Goal: Transaction & Acquisition: Purchase product/service

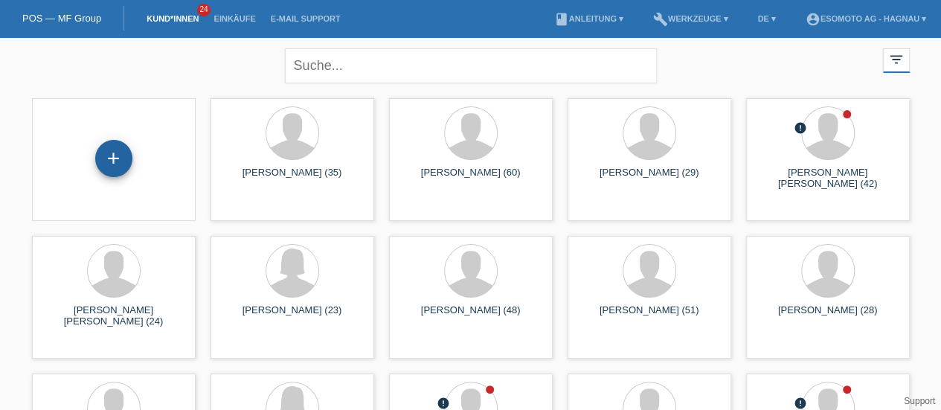
click at [107, 174] on div "+" at bounding box center [113, 158] width 37 height 37
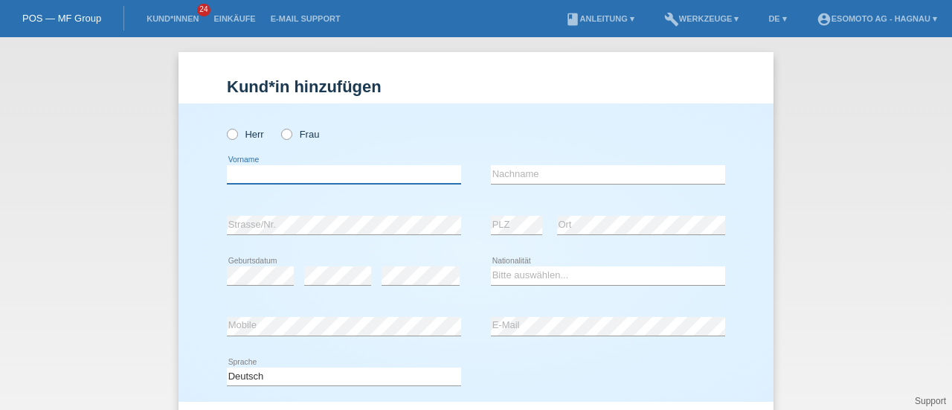
click at [320, 178] on input "text" at bounding box center [344, 174] width 234 height 19
click at [235, 176] on input "milca" at bounding box center [344, 174] width 234 height 19
type input "milica"
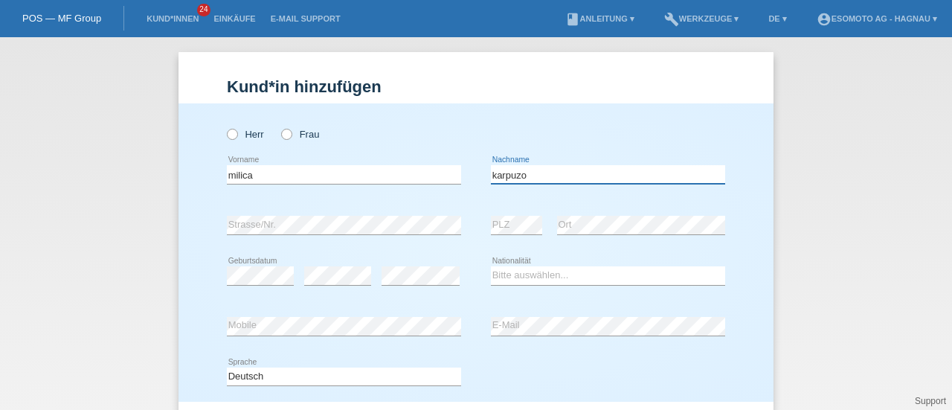
type input "karpuzo"
select select "CH"
click at [401, 242] on div "error Strasse/Nr." at bounding box center [344, 225] width 234 height 51
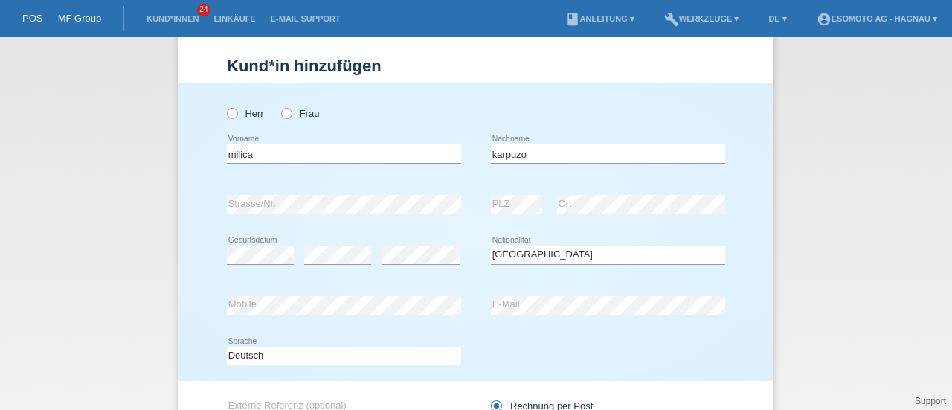
click at [283, 120] on div "Herr Frau" at bounding box center [344, 113] width 234 height 30
click at [279, 106] on icon at bounding box center [279, 106] width 0 height 0
click at [283, 117] on input "Frau" at bounding box center [286, 113] width 10 height 10
radio input "true"
click at [585, 338] on div "Deutsch Français Italiano English error Sprache" at bounding box center [476, 356] width 498 height 51
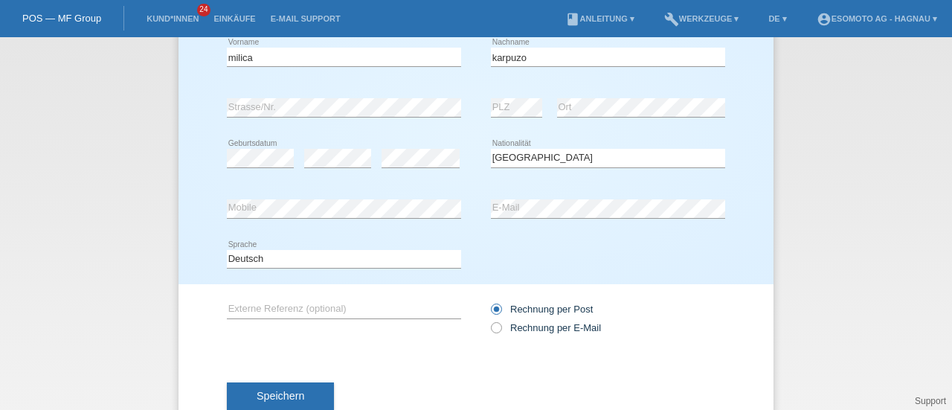
scroll to position [118, 0]
click at [489, 319] on icon at bounding box center [489, 319] width 0 height 0
click at [491, 328] on input "Rechnung per E-Mail" at bounding box center [496, 330] width 10 height 19
radio input "true"
click at [293, 389] on span "Speichern" at bounding box center [281, 395] width 48 height 12
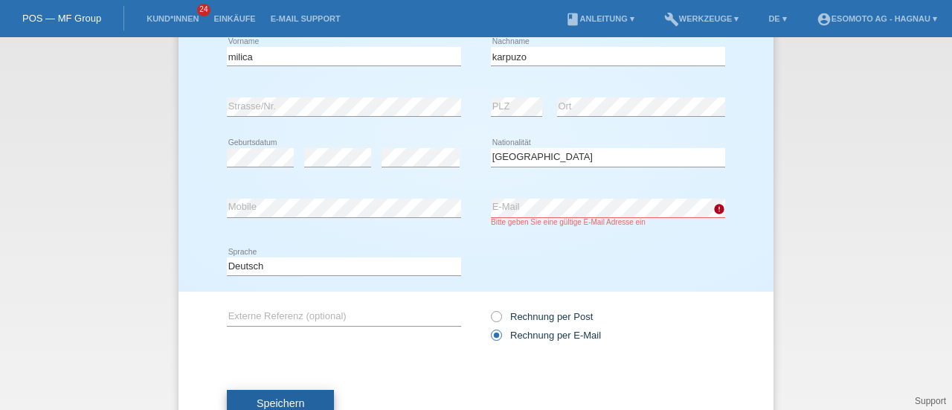
click at [302, 390] on button "Speichern" at bounding box center [280, 404] width 107 height 28
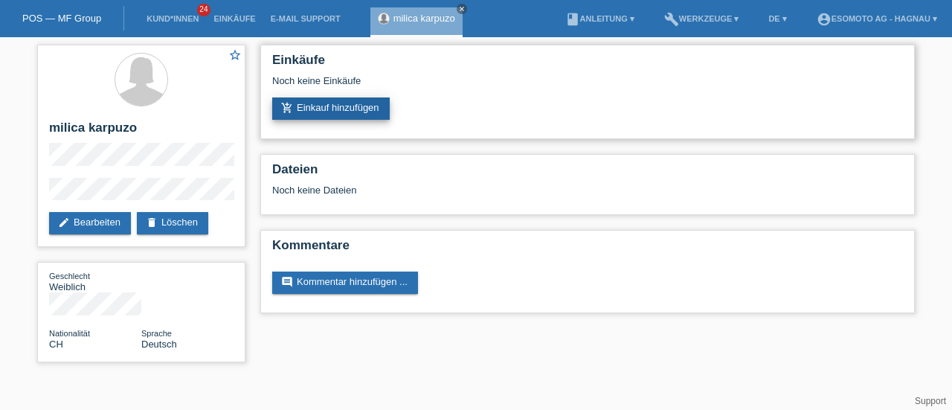
click at [354, 104] on link "add_shopping_cart Einkauf hinzufügen" at bounding box center [330, 108] width 117 height 22
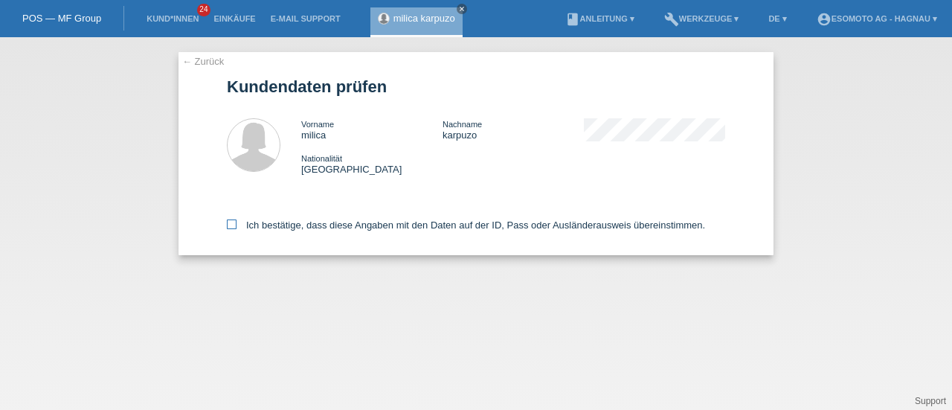
click at [231, 222] on icon at bounding box center [232, 224] width 10 height 10
click at [231, 222] on input "Ich bestätige, dass diese Angaben mit den Daten auf der ID, Pass oder Ausländer…" at bounding box center [232, 224] width 10 height 10
checkbox input "true"
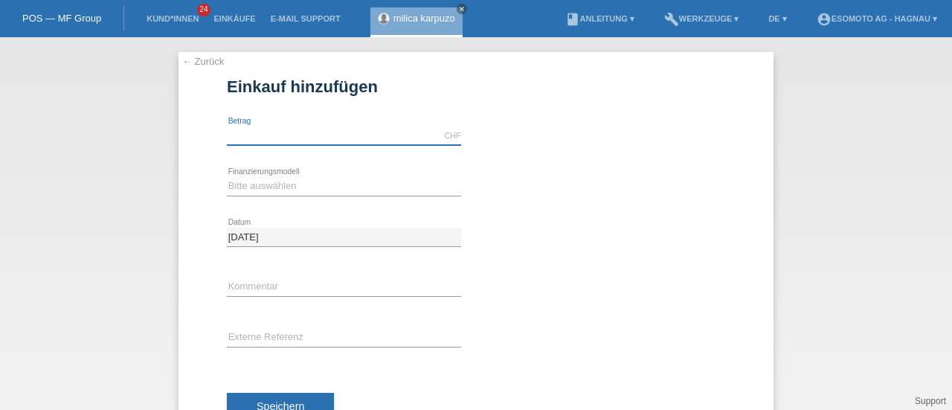
click at [234, 138] on input "text" at bounding box center [344, 135] width 234 height 19
type input "2690.00"
click at [257, 181] on select "Bitte auswählen Fixe Raten Kauf auf Rechnung mit Teilzahlungsoption" at bounding box center [344, 186] width 234 height 18
select select "69"
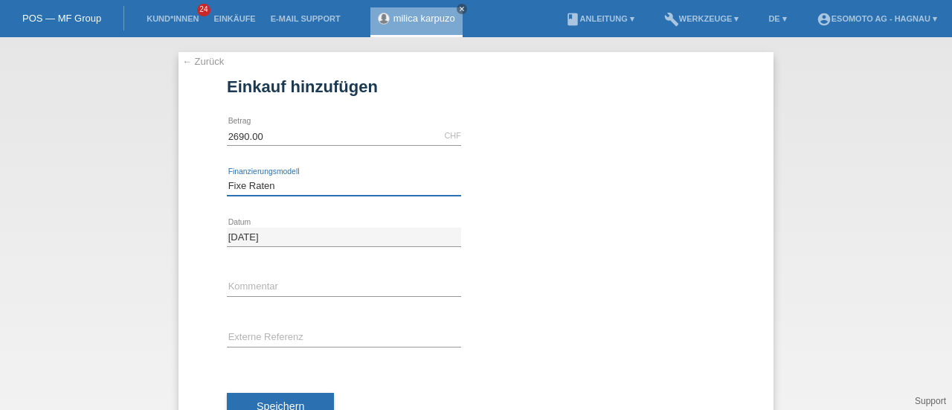
click at [227, 177] on select "Bitte auswählen Fixe Raten Kauf auf Rechnung mit Teilzahlungsoption" at bounding box center [344, 186] width 234 height 18
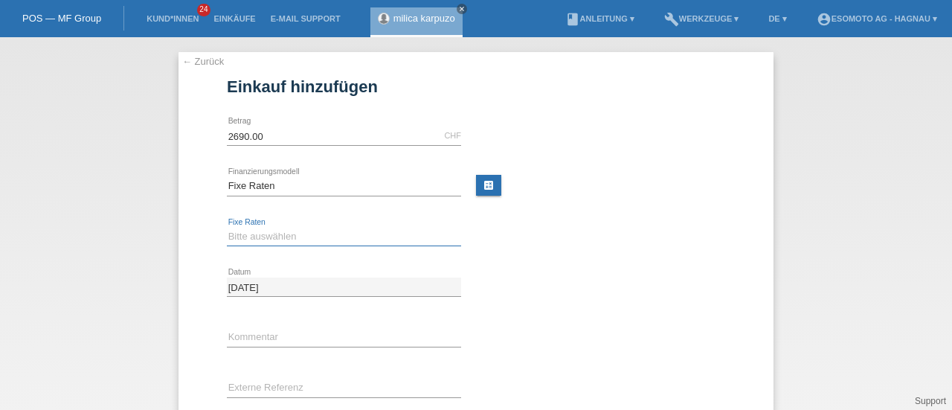
click at [254, 235] on select "Bitte auswählen 12 Raten 24 Raten 36 Raten 48 Raten" at bounding box center [344, 237] width 234 height 18
select select "139"
click at [227, 228] on select "Bitte auswählen 12 Raten 24 Raten 36 Raten 48 Raten" at bounding box center [344, 237] width 234 height 18
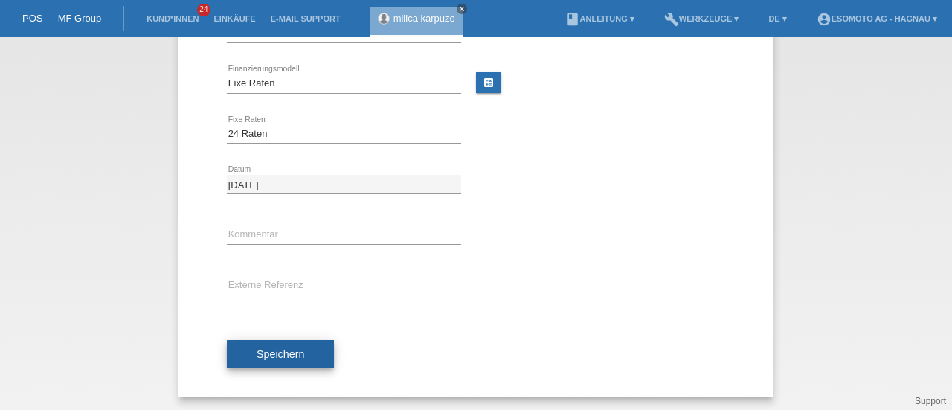
click at [278, 357] on span "Speichern" at bounding box center [281, 354] width 48 height 12
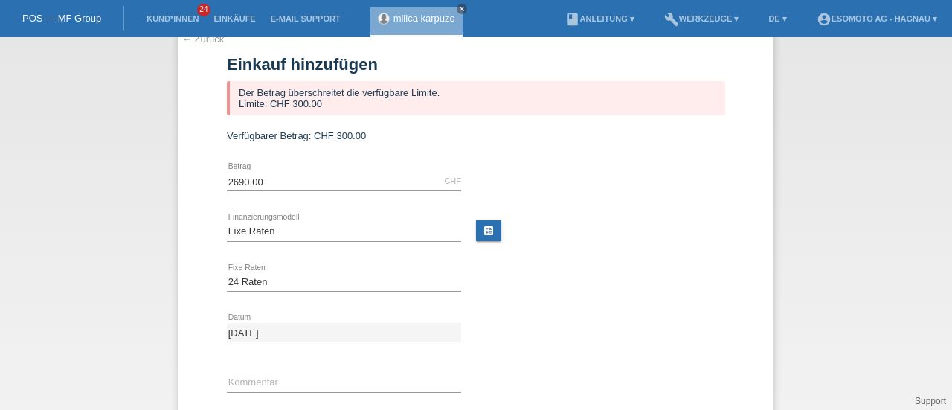
scroll to position [0, 0]
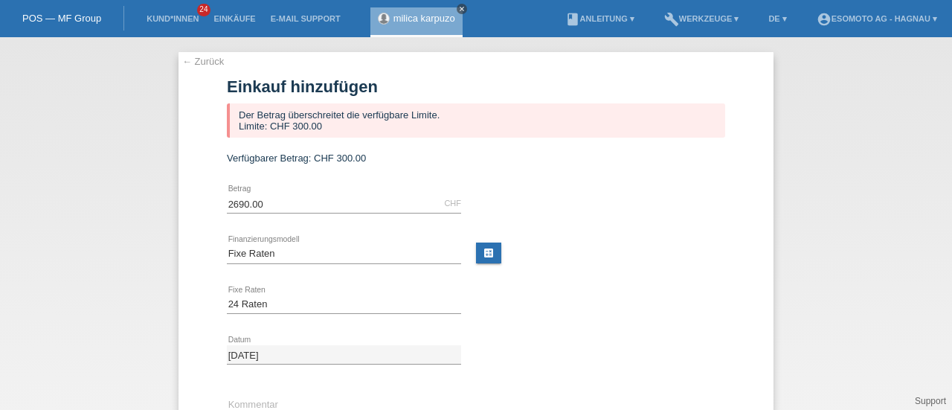
click at [463, 10] on icon "close" at bounding box center [461, 8] width 7 height 7
click at [186, 25] on li "Kund*innen 24" at bounding box center [172, 19] width 67 height 38
click at [181, 18] on link "Kund*innen" at bounding box center [172, 18] width 67 height 9
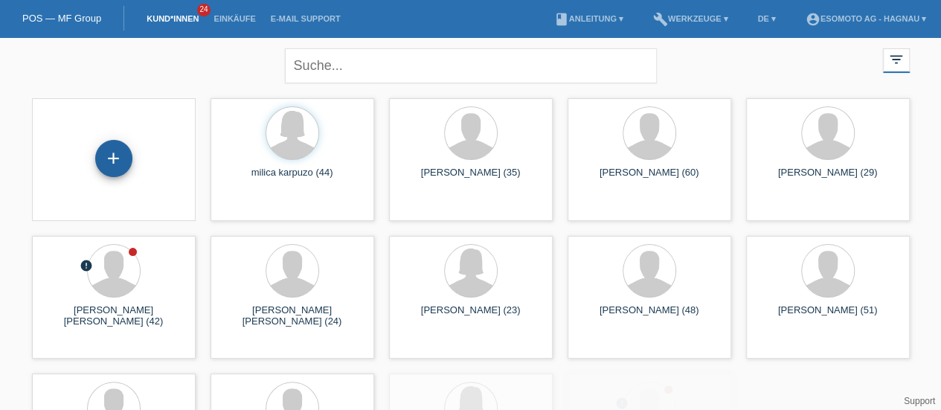
click at [121, 153] on div "+" at bounding box center [113, 158] width 37 height 37
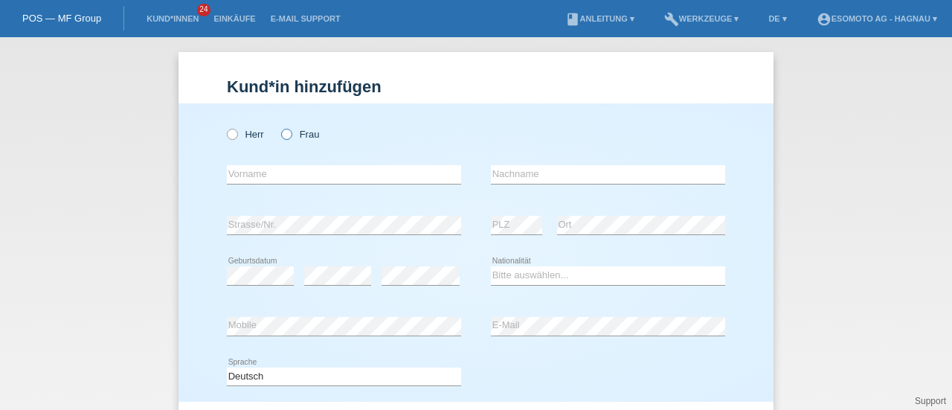
click at [287, 135] on label "Frau" at bounding box center [300, 134] width 38 height 11
click at [287, 135] on input "Frau" at bounding box center [286, 134] width 10 height 10
radio input "true"
click at [287, 135] on label "Frau" at bounding box center [300, 134] width 38 height 11
click at [287, 135] on input "Frau" at bounding box center [286, 134] width 10 height 10
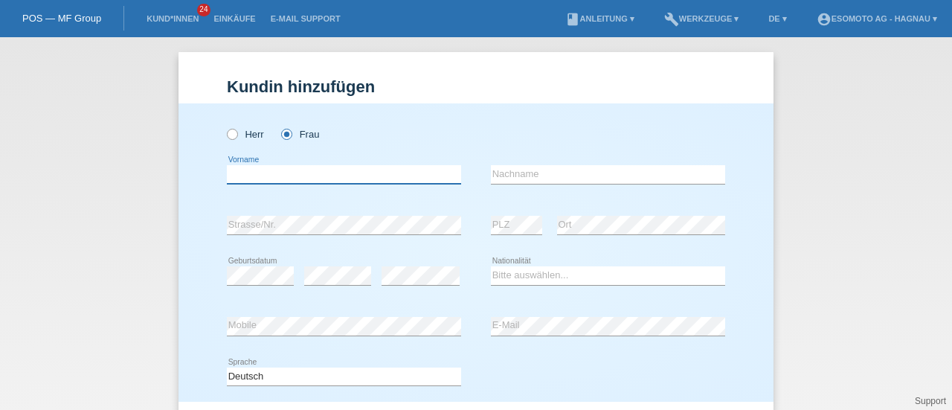
click at [259, 181] on input "text" at bounding box center [344, 174] width 234 height 19
type input "ksrpuzo"
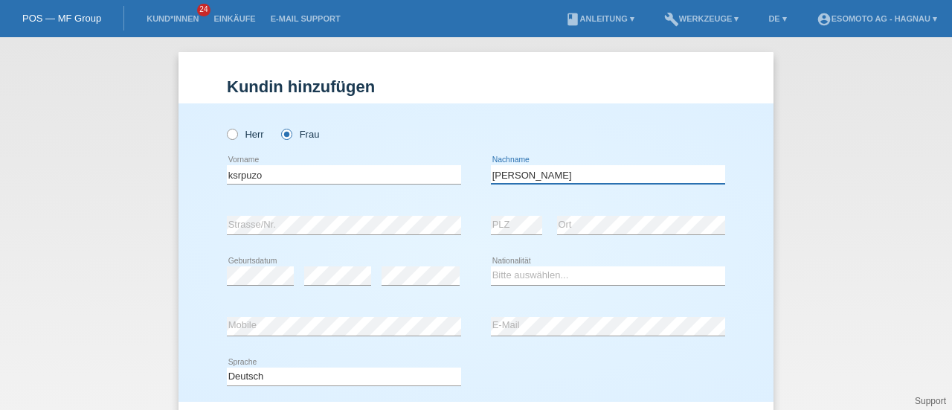
type input "[PERSON_NAME]"
click at [532, 264] on div "Bitte auswählen... Schweiz Deutschland Liechtenstein Österreich ------------ Af…" at bounding box center [608, 276] width 234 height 51
click at [519, 282] on select "Bitte auswählen... Schweiz Deutschland Liechtenstein Österreich ------------ Af…" at bounding box center [608, 275] width 234 height 18
select select "CH"
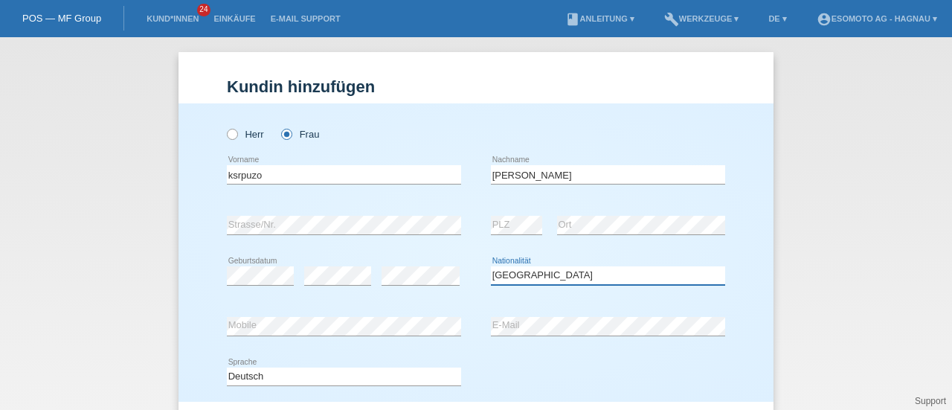
click at [491, 266] on select "Bitte auswählen... Schweiz Deutschland Liechtenstein Österreich ------------ Af…" at bounding box center [608, 275] width 234 height 18
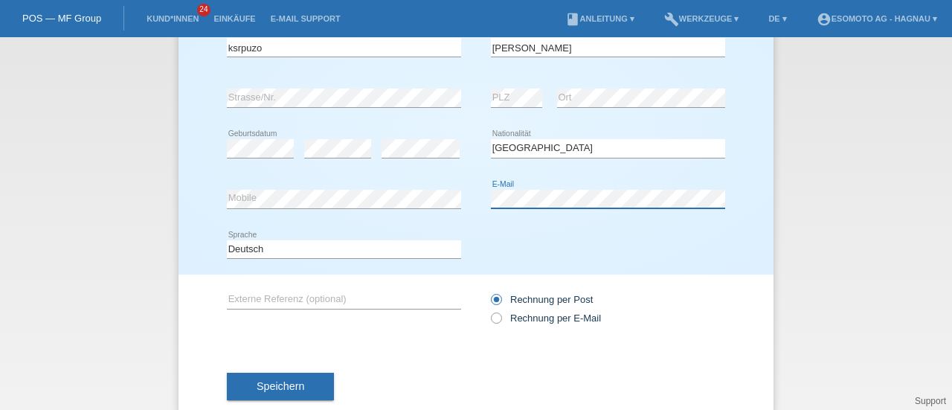
scroll to position [128, 0]
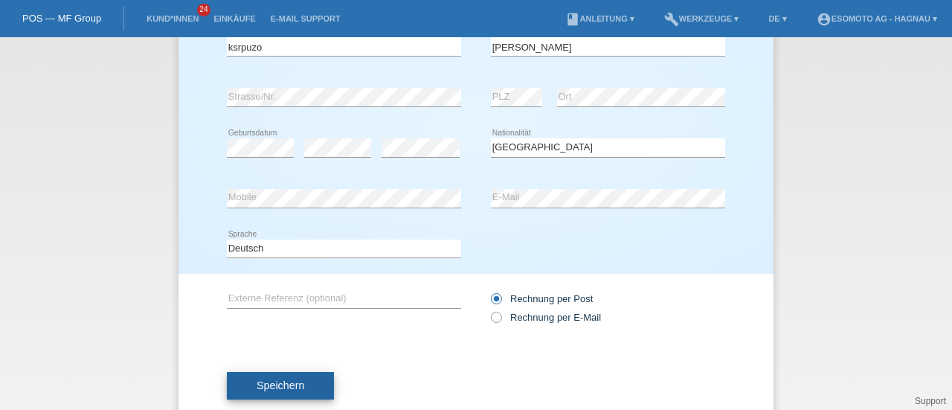
click at [318, 378] on button "Speichern" at bounding box center [280, 386] width 107 height 28
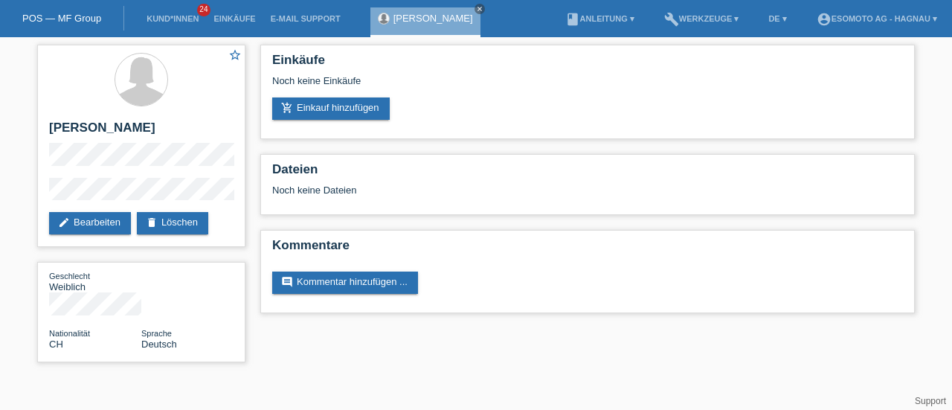
click at [568, 343] on html "POS — MF Group Kund*innen 24 Einkäufe E-Mail Support [PERSON_NAME] close" at bounding box center [476, 188] width 952 height 377
click at [326, 112] on link "add_shopping_cart Einkauf hinzufügen" at bounding box center [330, 108] width 117 height 22
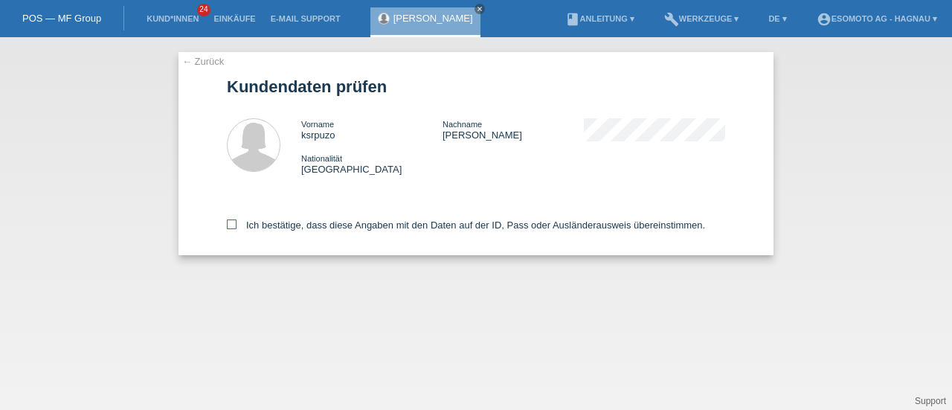
click at [235, 225] on icon at bounding box center [232, 224] width 10 height 10
click at [235, 225] on input "Ich bestätige, dass diese Angaben mit den Daten auf der ID, Pass oder Ausländer…" at bounding box center [232, 224] width 10 height 10
checkbox input "true"
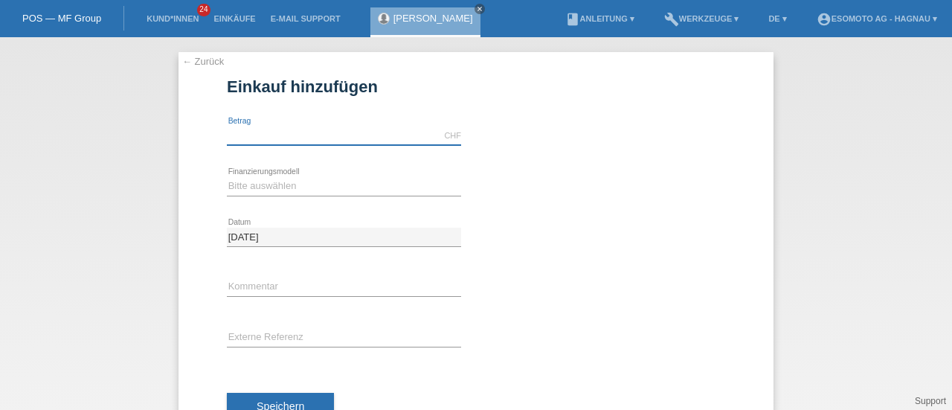
click at [303, 139] on input "text" at bounding box center [344, 135] width 234 height 19
type input "2690.00"
click at [304, 175] on div "Bitte auswählen Fixe Raten Kauf auf Rechnung mit Teilzahlungsoption error Finan…" at bounding box center [344, 186] width 234 height 51
click at [301, 179] on select "Bitte auswählen Fixe Raten Kauf auf Rechnung mit Teilzahlungsoption" at bounding box center [344, 186] width 234 height 18
select select "69"
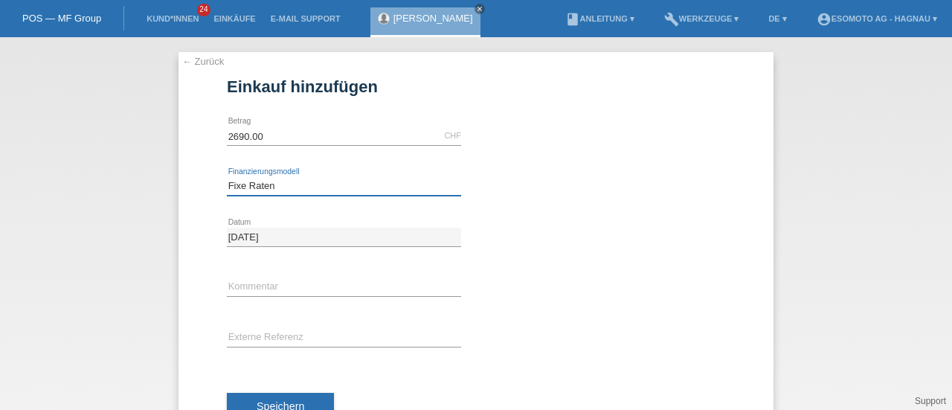
click at [227, 177] on select "Bitte auswählen Fixe Raten Kauf auf Rechnung mit Teilzahlungsoption" at bounding box center [344, 186] width 234 height 18
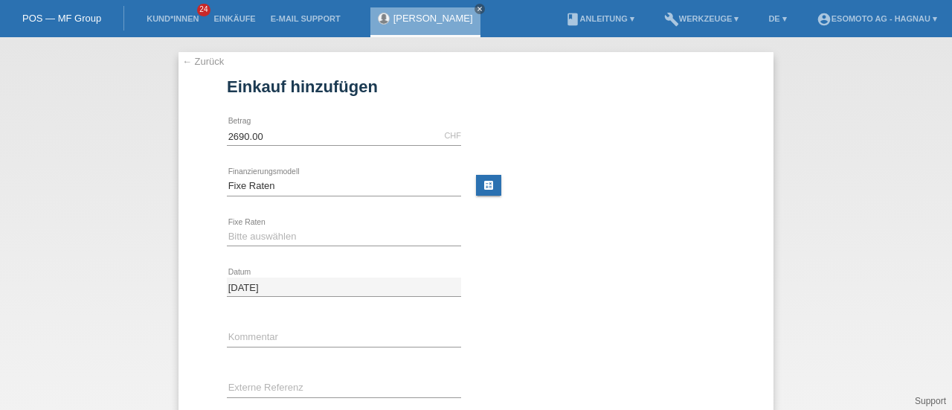
click at [271, 245] on div "Bitte auswählen 12 Raten 24 Raten 36 Raten 48 Raten error Fixe Raten" at bounding box center [344, 237] width 234 height 51
click at [272, 237] on select "Bitte auswählen 12 Raten 24 Raten 36 Raten 48 Raten" at bounding box center [344, 237] width 234 height 18
select select "139"
click at [227, 228] on select "Bitte auswählen 12 Raten 24 Raten 36 Raten 48 Raten" at bounding box center [344, 237] width 234 height 18
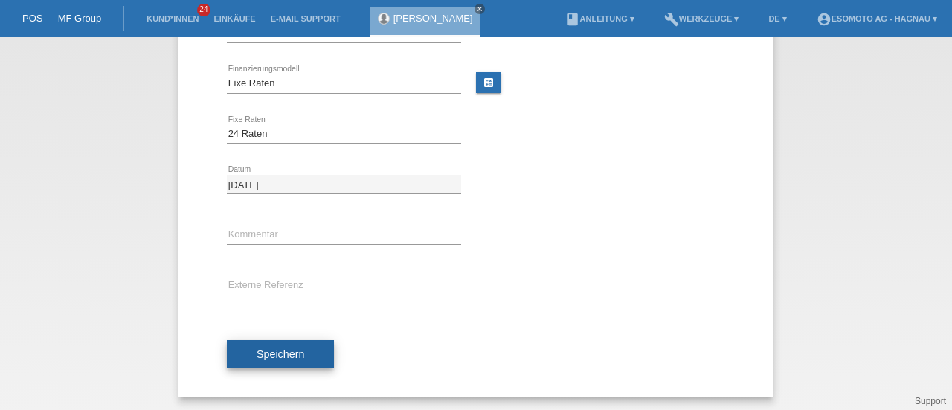
click at [276, 344] on button "Speichern" at bounding box center [280, 354] width 107 height 28
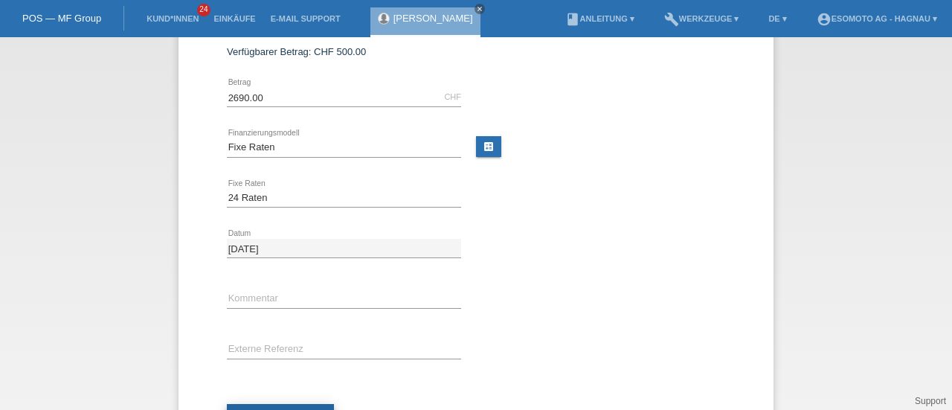
scroll to position [107, 0]
click at [476, 10] on icon "close" at bounding box center [479, 8] width 7 height 7
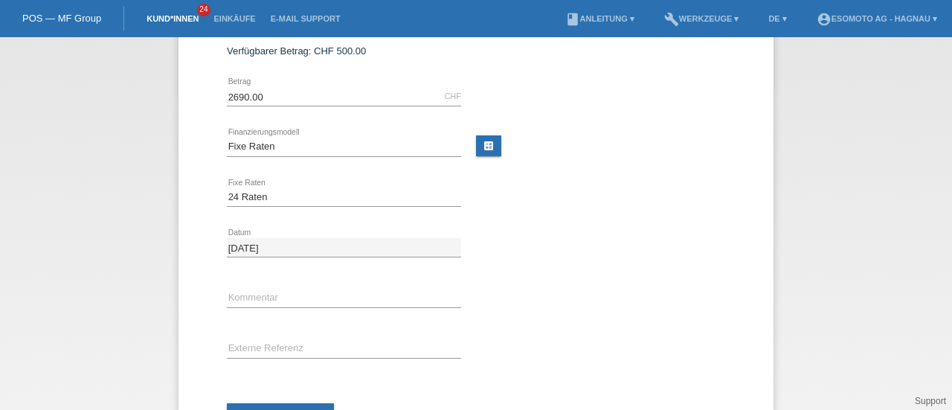
click at [186, 23] on link "Kund*innen" at bounding box center [172, 18] width 67 height 9
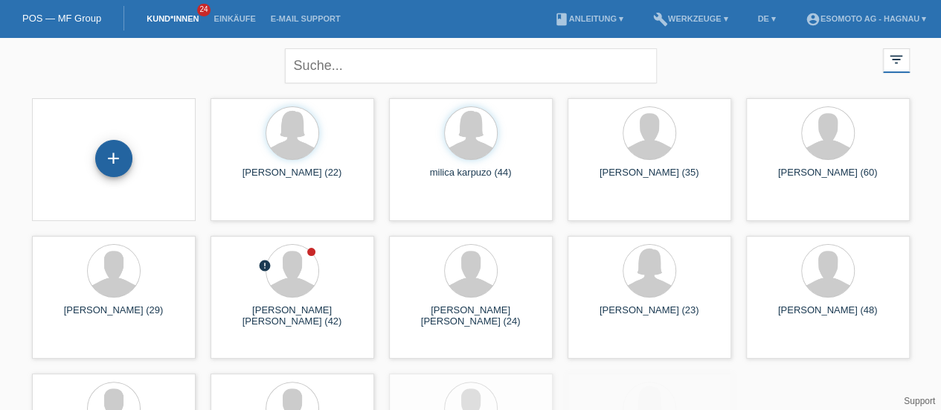
click at [120, 148] on div "+" at bounding box center [114, 158] width 36 height 25
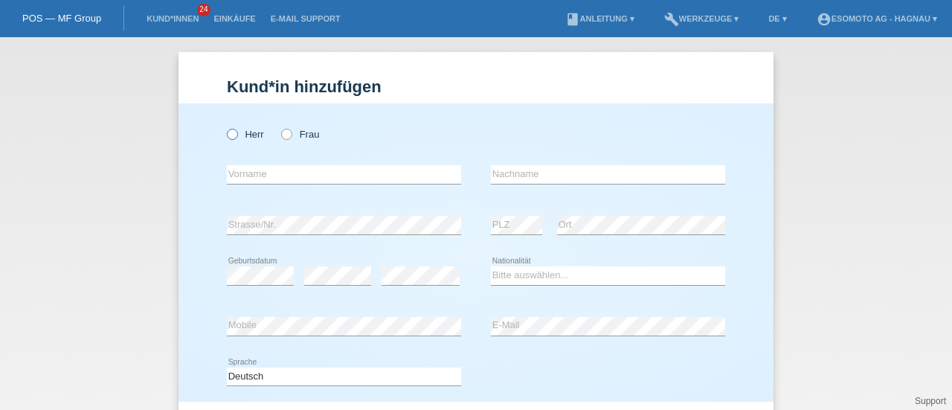
click at [225, 126] on icon at bounding box center [225, 126] width 0 height 0
click at [228, 138] on input "Herr" at bounding box center [232, 134] width 10 height 10
radio input "true"
click at [239, 178] on input "text" at bounding box center [344, 174] width 234 height 19
type input "karpozo"
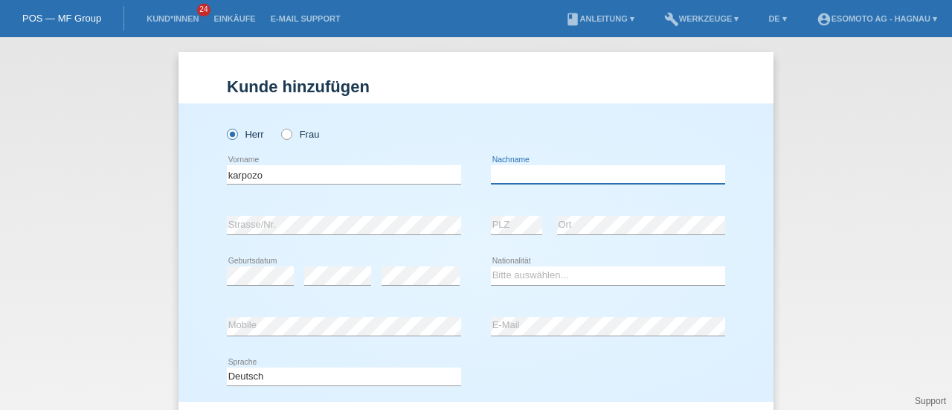
click at [503, 176] on input "text" at bounding box center [608, 174] width 234 height 19
type input "m"
type input "vasil"
select select "CH"
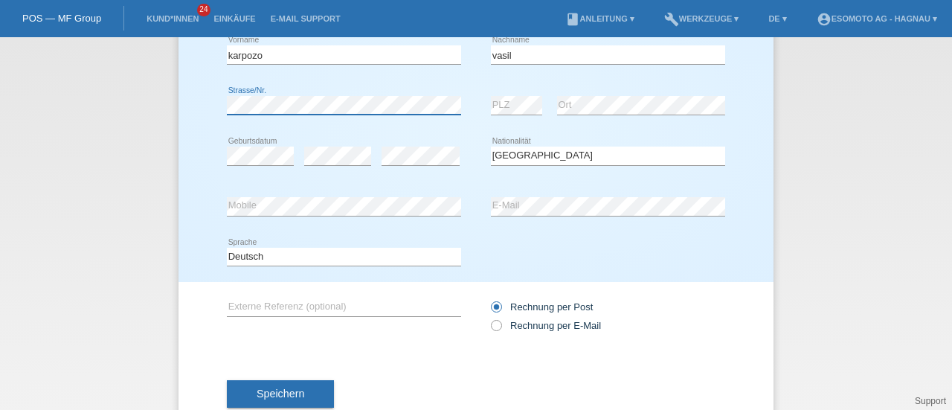
scroll to position [161, 0]
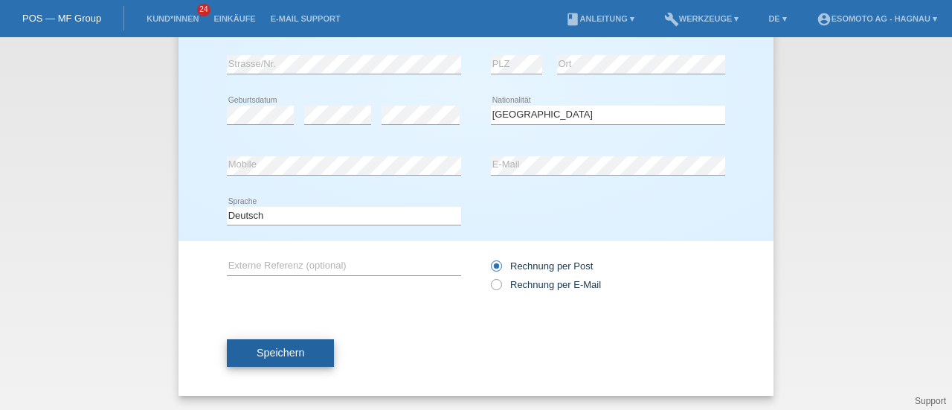
click at [315, 346] on button "Speichern" at bounding box center [280, 353] width 107 height 28
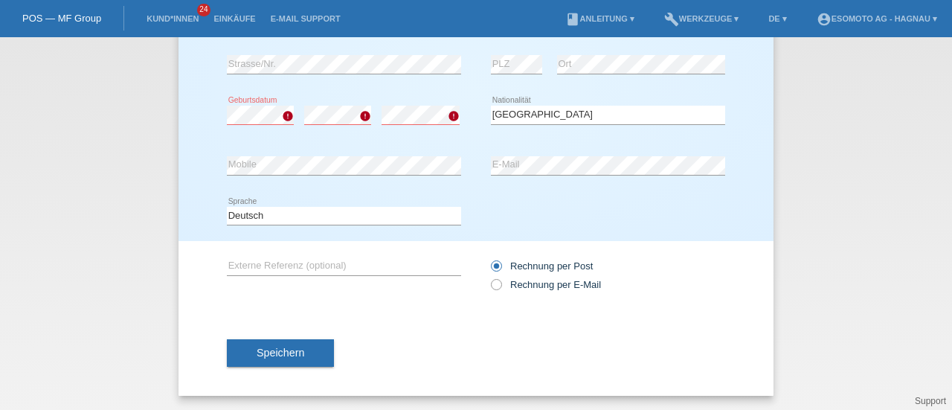
click at [298, 199] on div "Deutsch Français Italiano English error Sprache" at bounding box center [344, 216] width 234 height 51
click at [297, 353] on span "Speichern" at bounding box center [281, 353] width 48 height 12
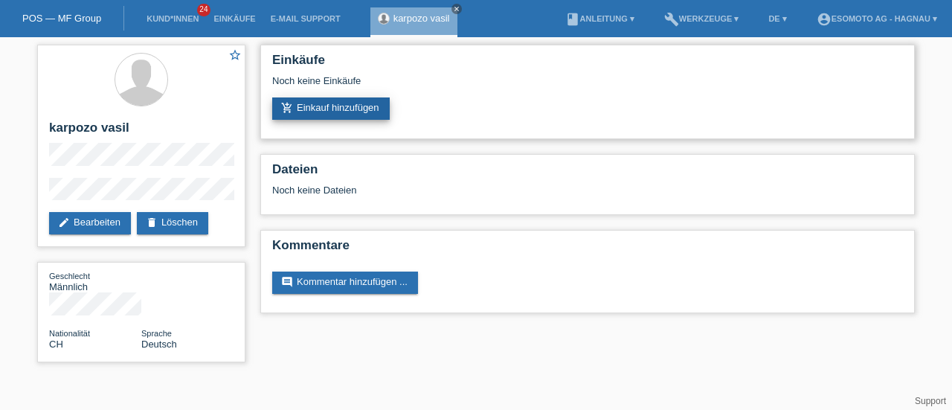
click at [381, 108] on link "add_shopping_cart Einkauf hinzufügen" at bounding box center [330, 108] width 117 height 22
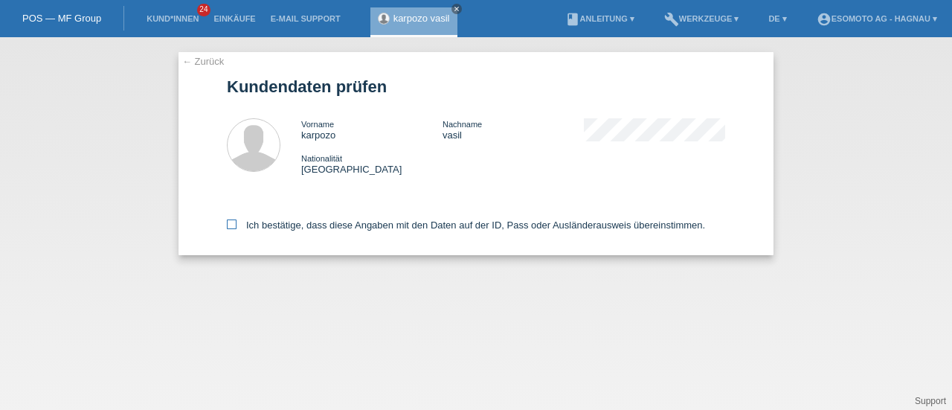
click at [238, 225] on label "Ich bestätige, dass diese Angaben mit den Daten auf der ID, Pass oder Ausländer…" at bounding box center [466, 224] width 478 height 11
click at [236, 225] on input "Ich bestätige, dass diese Angaben mit den Daten auf der ID, Pass oder Ausländer…" at bounding box center [232, 224] width 10 height 10
checkbox input "true"
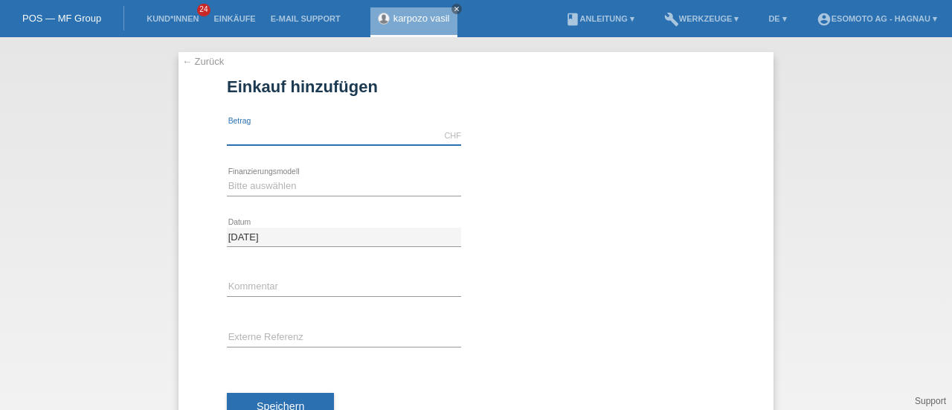
click at [326, 135] on input "text" at bounding box center [344, 135] width 234 height 19
type input "2690.00"
click at [303, 193] on select "Bitte auswählen Fixe Raten Kauf auf Rechnung mit Teilzahlungsoption" at bounding box center [344, 186] width 234 height 18
select select "69"
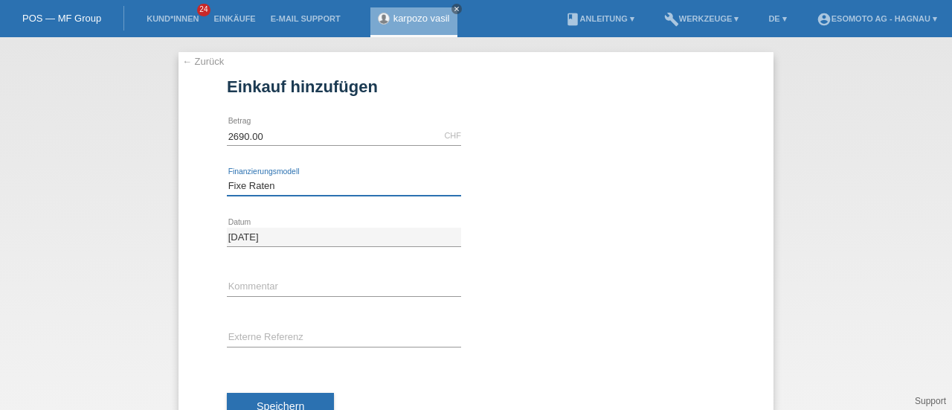
click at [227, 177] on select "Bitte auswählen Fixe Raten Kauf auf Rechnung mit Teilzahlungsoption" at bounding box center [344, 186] width 234 height 18
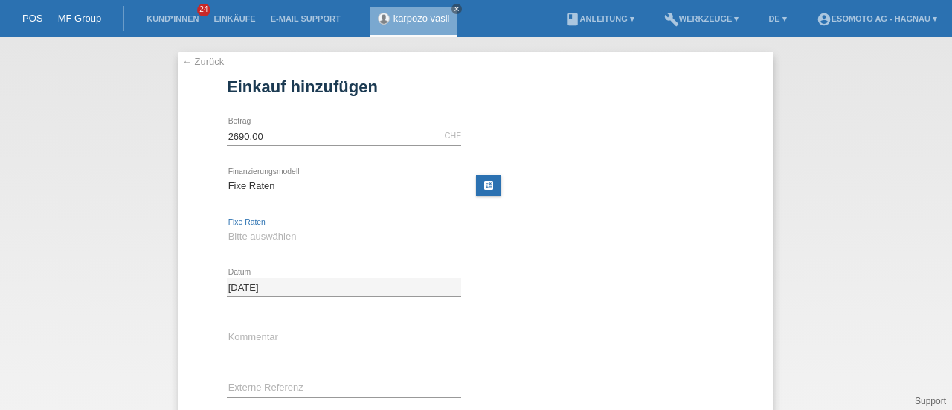
click at [286, 234] on select "Bitte auswählen 12 Raten 24 Raten 36 Raten 48 Raten" at bounding box center [344, 237] width 234 height 18
select select "139"
click at [227, 228] on select "Bitte auswählen 12 Raten 24 Raten 36 Raten 48 Raten" at bounding box center [344, 237] width 234 height 18
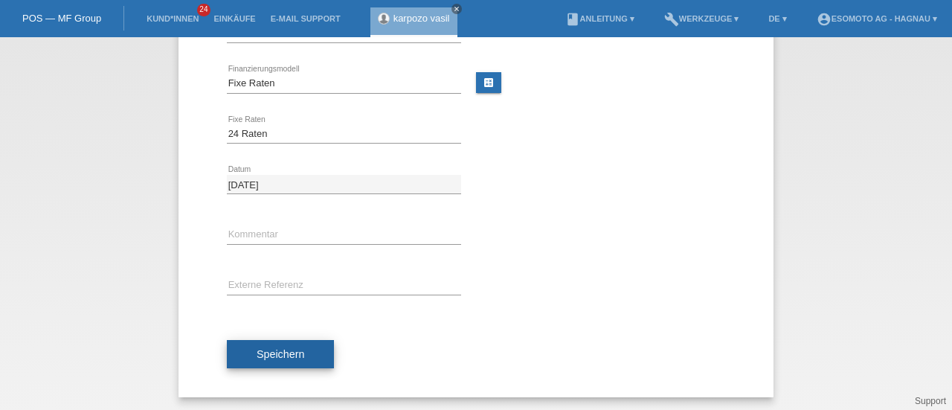
click at [292, 344] on button "Speichern" at bounding box center [280, 354] width 107 height 28
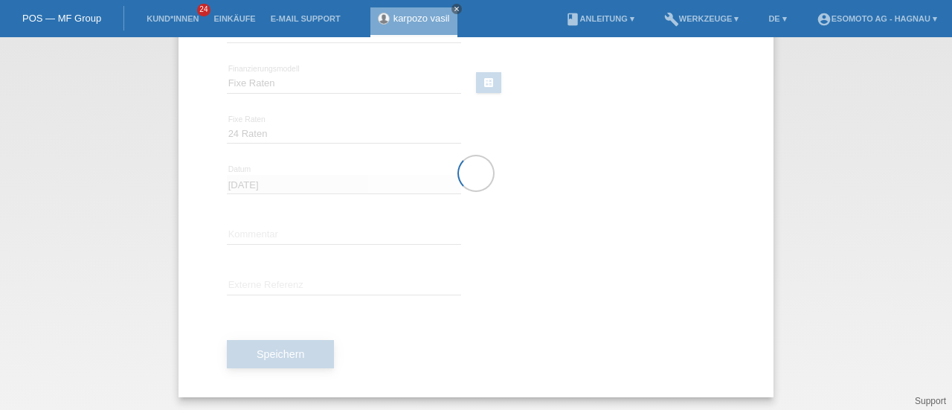
scroll to position [0, 0]
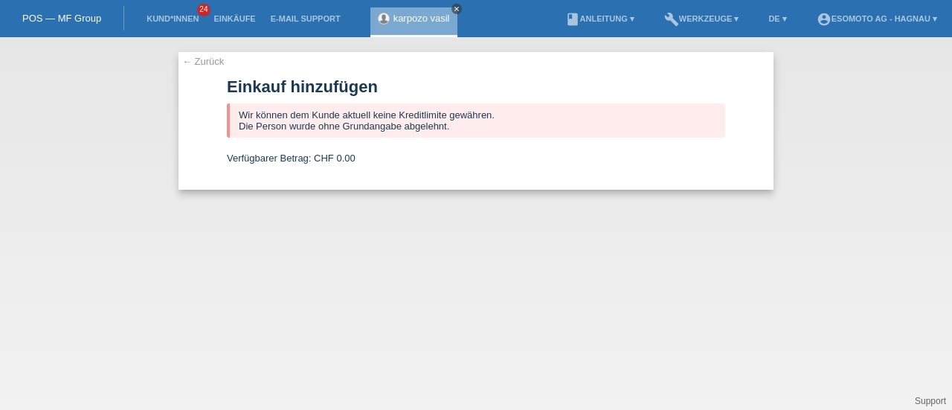
click at [460, 9] on icon "close" at bounding box center [456, 8] width 7 height 7
click at [158, 26] on li "Kund*innen 24" at bounding box center [172, 19] width 67 height 38
click at [165, 22] on link "Kund*innen" at bounding box center [172, 18] width 67 height 9
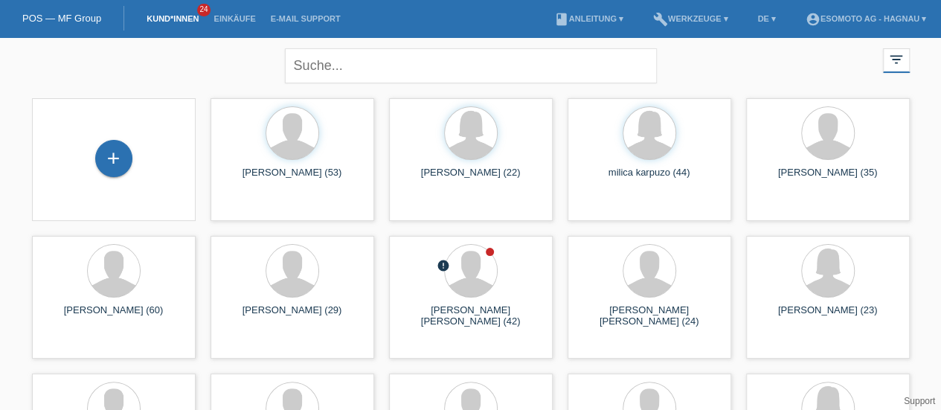
click at [189, 14] on li "Kund*innen 24" at bounding box center [172, 19] width 67 height 38
click at [94, 9] on div "POS — MF Group" at bounding box center [62, 18] width 124 height 25
click at [88, 11] on div "POS — MF Group" at bounding box center [62, 18] width 124 height 25
click at [67, 19] on link "POS — MF Group" at bounding box center [61, 18] width 79 height 11
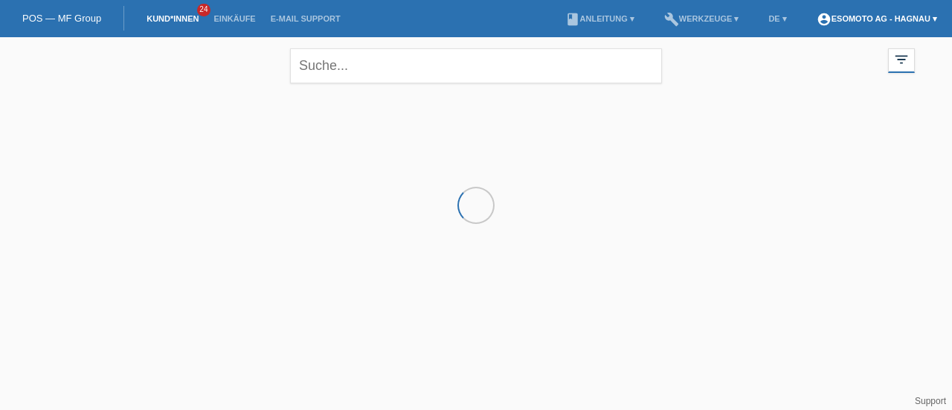
click at [864, 18] on link "account_circle Esomoto AG - Hagnau ▾" at bounding box center [876, 18] width 135 height 9
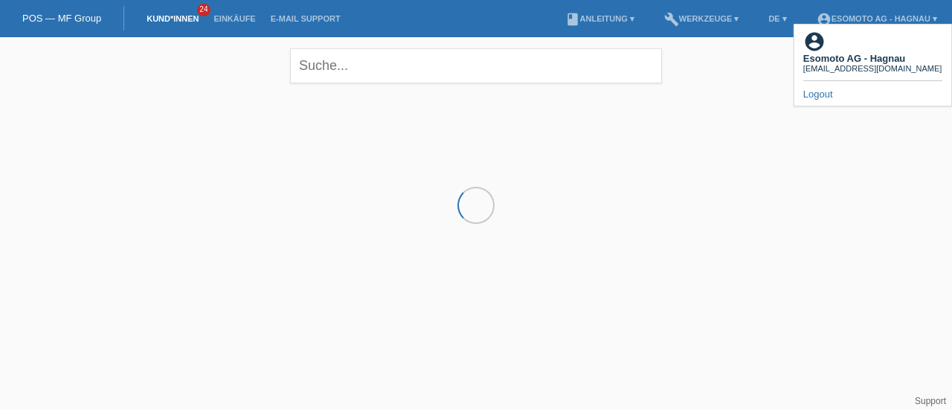
click at [821, 88] on link "Logout" at bounding box center [818, 93] width 30 height 11
